Goal: Transaction & Acquisition: Purchase product/service

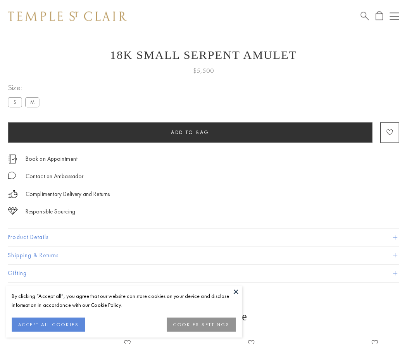
scroll to position [21, 0]
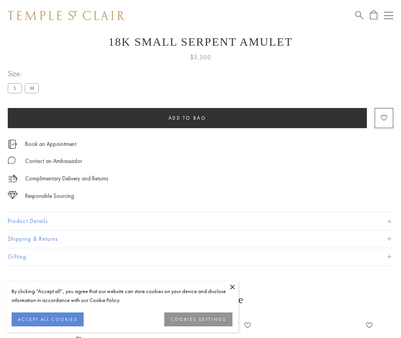
click at [187, 118] on span "Add to bag" at bounding box center [187, 118] width 38 height 7
